Goal: Information Seeking & Learning: Learn about a topic

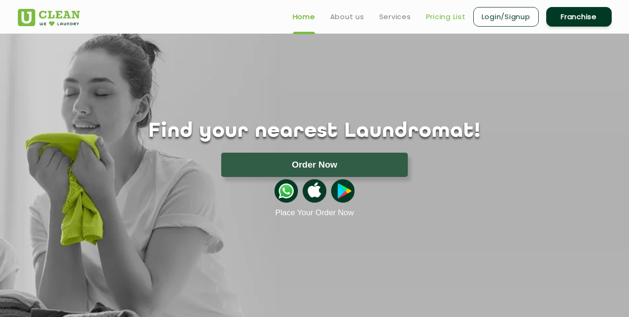
click at [446, 22] on link "Pricing List" at bounding box center [446, 16] width 40 height 11
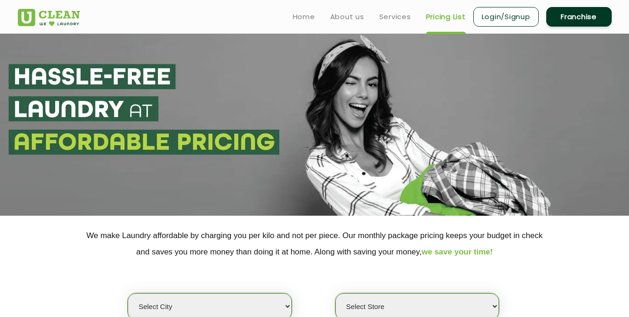
scroll to position [3, 0]
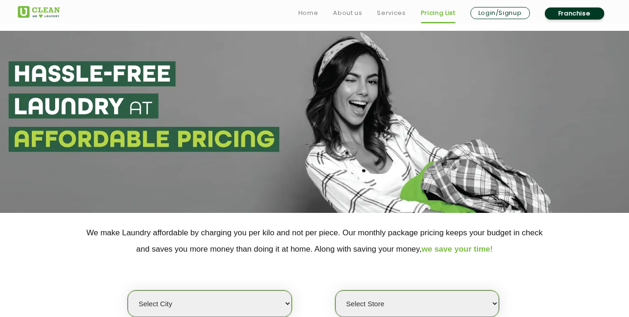
click at [277, 303] on select "Select city [GEOGRAPHIC_DATA] [GEOGRAPHIC_DATA] [GEOGRAPHIC_DATA] [GEOGRAPHIC_D…" at bounding box center [210, 304] width 164 height 27
select select "47"
click at [171, 303] on select "Select city [GEOGRAPHIC_DATA] [GEOGRAPHIC_DATA] [GEOGRAPHIC_DATA] [GEOGRAPHIC_D…" at bounding box center [210, 304] width 164 height 27
select select "0"
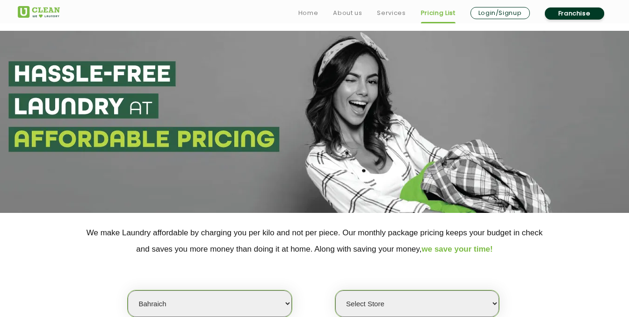
select select "4"
click at [128, 291] on select "Select city [GEOGRAPHIC_DATA] [GEOGRAPHIC_DATA] [GEOGRAPHIC_DATA] [GEOGRAPHIC_D…" at bounding box center [210, 304] width 164 height 27
click at [403, 301] on select "Select Store [GEOGRAPHIC_DATA] [GEOGRAPHIC_DATA] [GEOGRAPHIC_DATA] [GEOGRAPHIC_…" at bounding box center [417, 304] width 164 height 27
select select "541"
click at [335, 291] on select "Select Store [GEOGRAPHIC_DATA] [GEOGRAPHIC_DATA] [GEOGRAPHIC_DATA] [GEOGRAPHIC_…" at bounding box center [417, 304] width 164 height 27
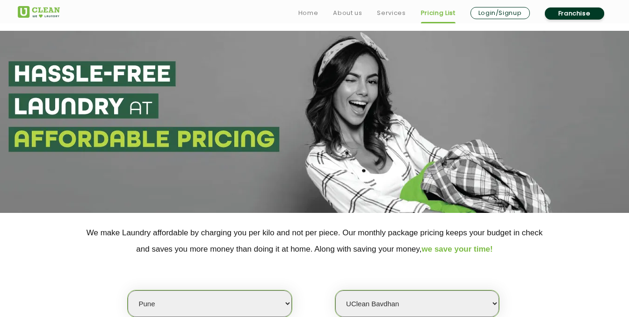
click at [622, 279] on section "We make Laundry affordable by charging you per kilo and not per piece. Our mont…" at bounding box center [314, 277] width 629 height 128
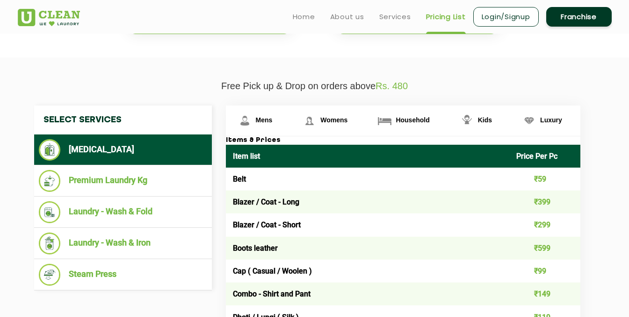
scroll to position [272, 0]
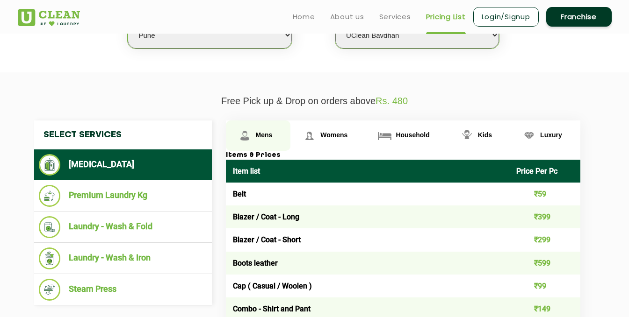
click at [264, 136] on span "Mens" at bounding box center [264, 134] width 17 height 7
click at [256, 152] on h3 "Items & Prices" at bounding box center [403, 156] width 354 height 8
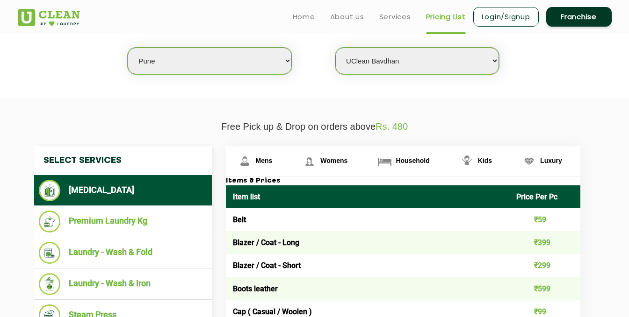
scroll to position [242, 0]
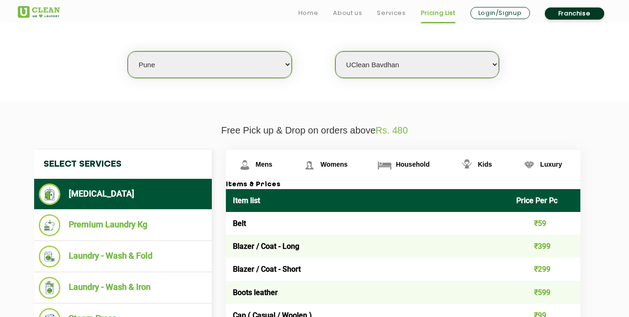
click at [281, 184] on h3 "Items & Prices" at bounding box center [403, 185] width 354 height 8
click at [97, 167] on h4 "Select Services" at bounding box center [123, 164] width 178 height 29
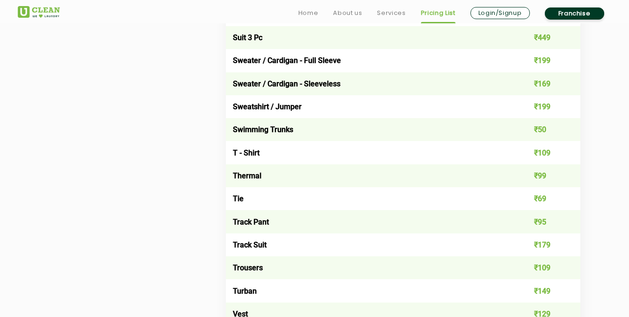
scroll to position [1551, 0]
